Goal: Check status: Check status

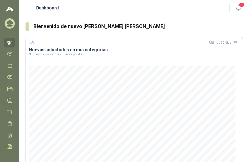
scroll to position [73, 0]
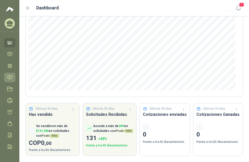
click at [10, 76] on icon at bounding box center [10, 77] width 4 height 4
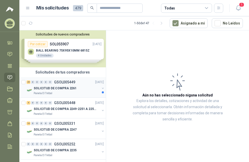
click at [69, 86] on p "SOLICITUD DE COMPRA 2261" at bounding box center [55, 88] width 43 height 5
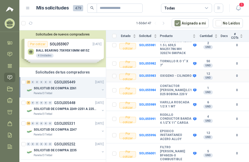
scroll to position [520, 0]
click at [72, 104] on p "GSOL005448" at bounding box center [64, 103] width 21 height 4
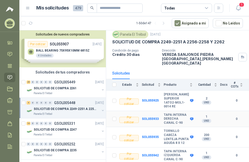
scroll to position [45, 0]
click at [156, 99] on b "SOL055925" at bounding box center [150, 101] width 17 height 4
